Goal: Task Accomplishment & Management: Manage account settings

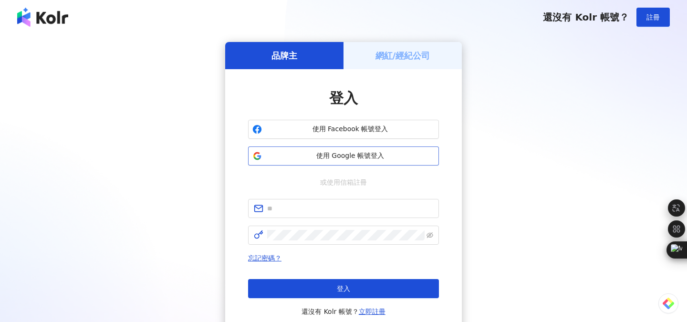
click at [358, 150] on button "使用 Google 帳號登入" at bounding box center [343, 155] width 191 height 19
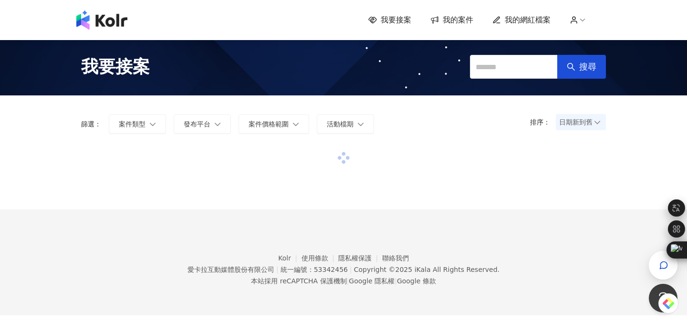
click at [538, 22] on span "我的網紅檔案" at bounding box center [528, 20] width 46 height 10
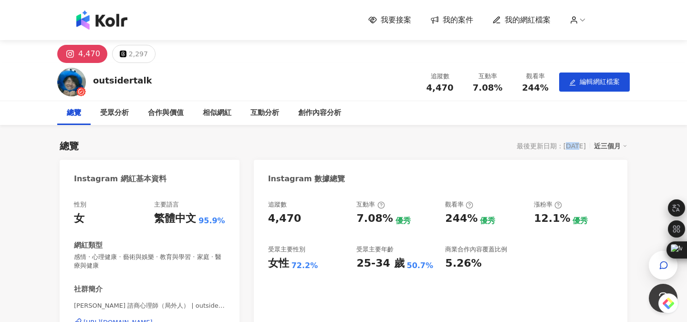
drag, startPoint x: 557, startPoint y: 145, endPoint x: 569, endPoint y: 145, distance: 12.4
click at [569, 145] on div "最後更新日期：[DATE]" at bounding box center [551, 146] width 69 height 8
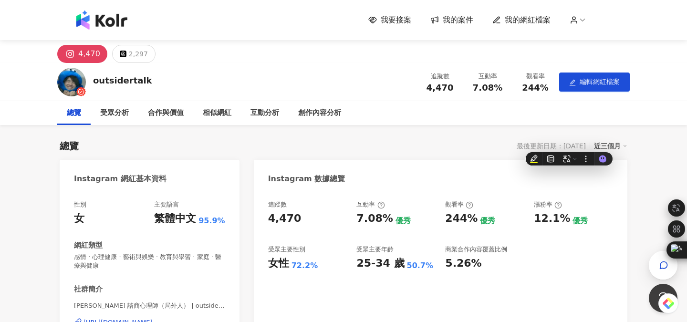
click at [440, 142] on div "總覽 最後更新日期：[DATE] 近三個月" at bounding box center [344, 145] width 568 height 13
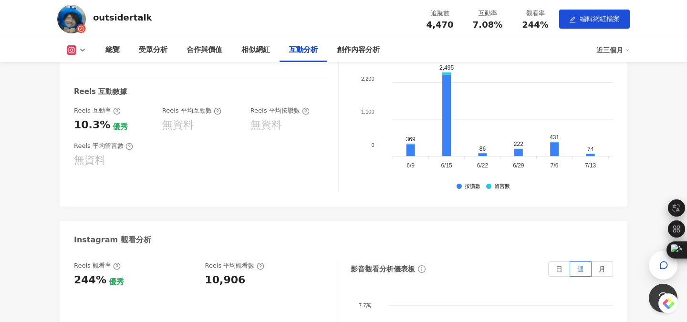
scroll to position [1500, 0]
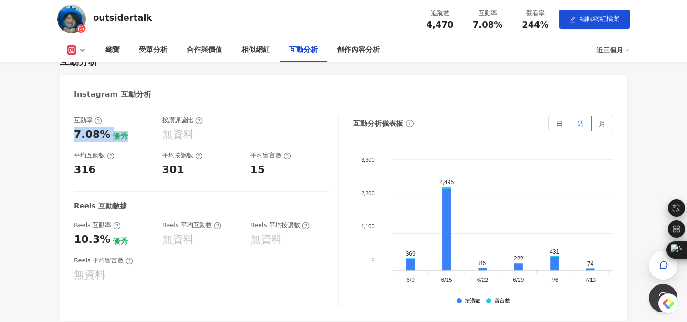
drag, startPoint x: 75, startPoint y: 132, endPoint x: 127, endPoint y: 133, distance: 52.0
click at [127, 133] on div "7.08% 優秀" at bounding box center [113, 134] width 79 height 15
click at [252, 99] on div "Instagram 互動分析" at bounding box center [344, 90] width 568 height 31
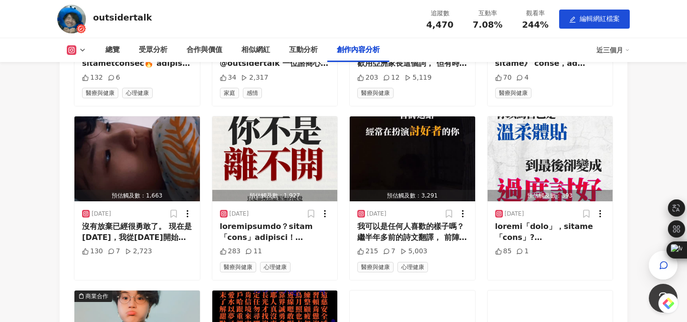
scroll to position [2502, 0]
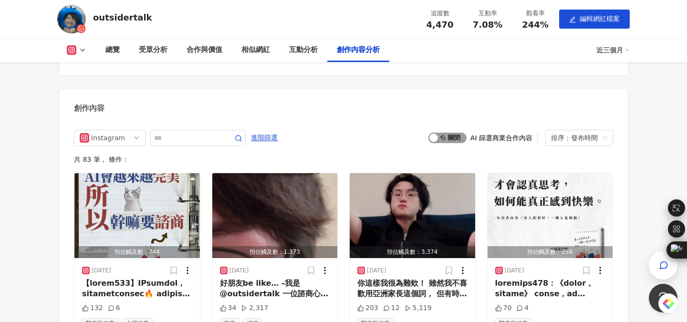
click at [445, 135] on span "啟動 關閉" at bounding box center [447, 138] width 38 height 10
